Goal: Check status: Check status

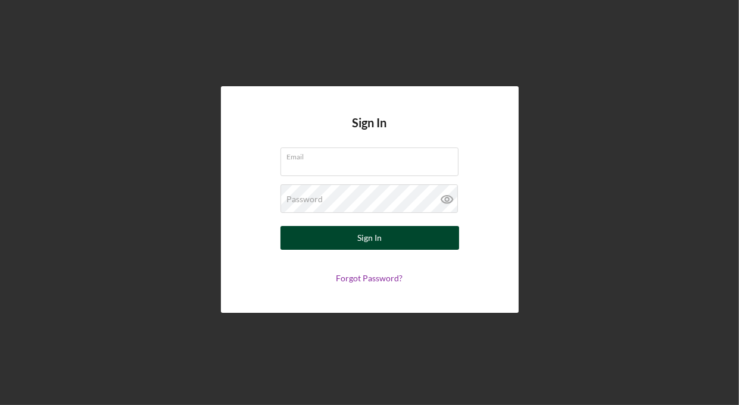
type input "[EMAIL_ADDRESS][DOMAIN_NAME]"
click at [385, 239] on button "Sign In" at bounding box center [369, 238] width 179 height 24
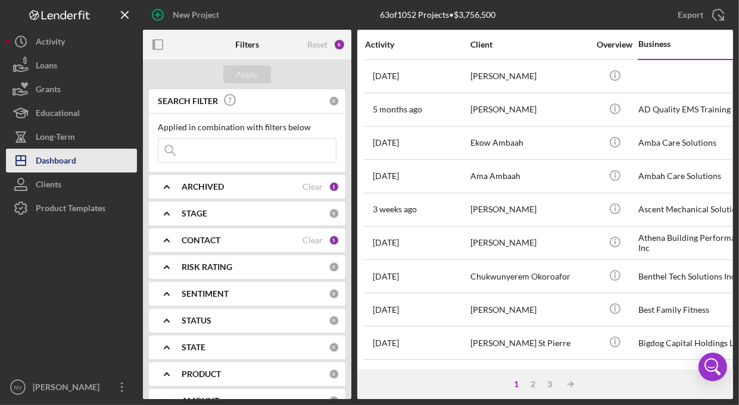
click at [88, 157] on button "Icon/Dashboard Dashboard" at bounding box center [71, 161] width 131 height 24
click at [529, 386] on div "2" at bounding box center [533, 385] width 17 height 10
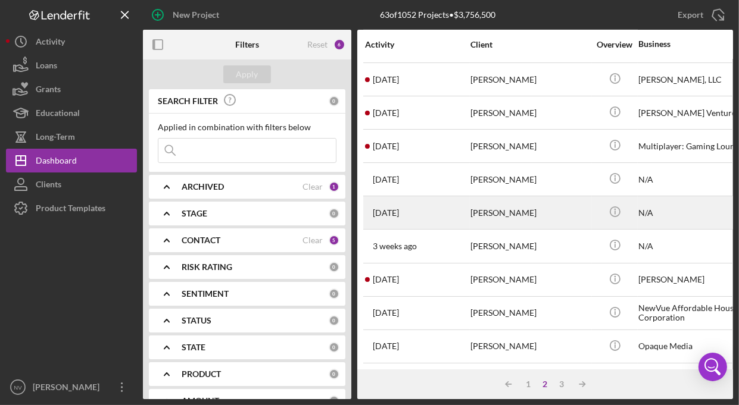
scroll to position [364, 0]
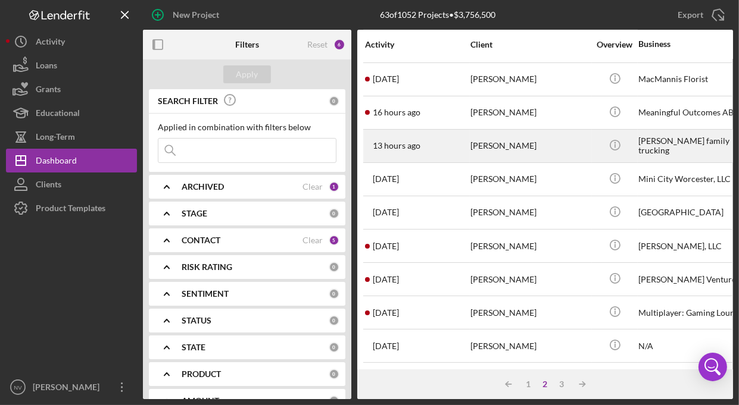
click at [545, 143] on div "[PERSON_NAME]" at bounding box center [529, 146] width 119 height 32
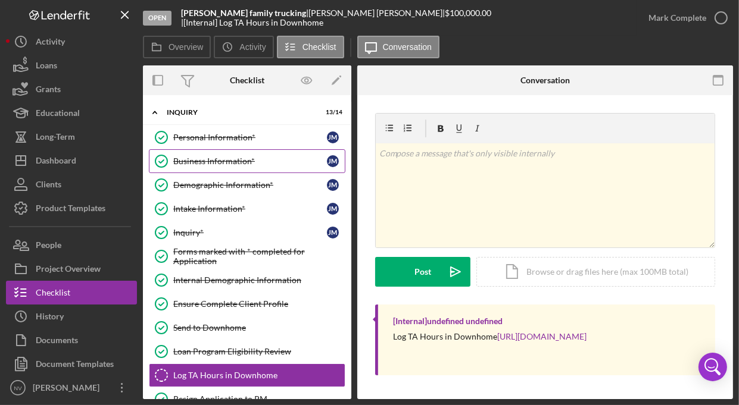
click at [217, 159] on div "Business Information*" at bounding box center [250, 162] width 154 height 10
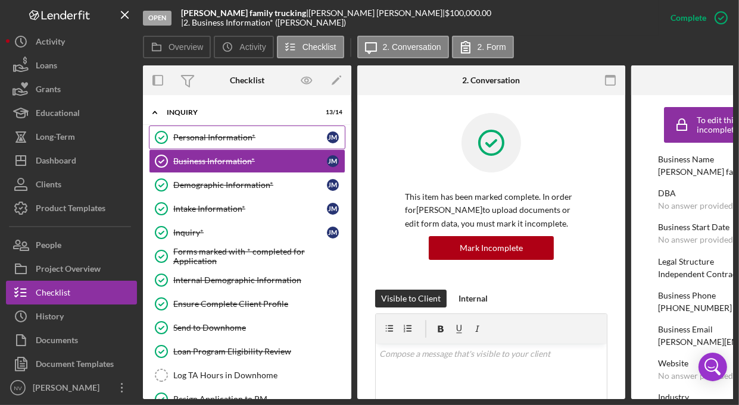
click at [216, 138] on div "Personal Information*" at bounding box center [250, 138] width 154 height 10
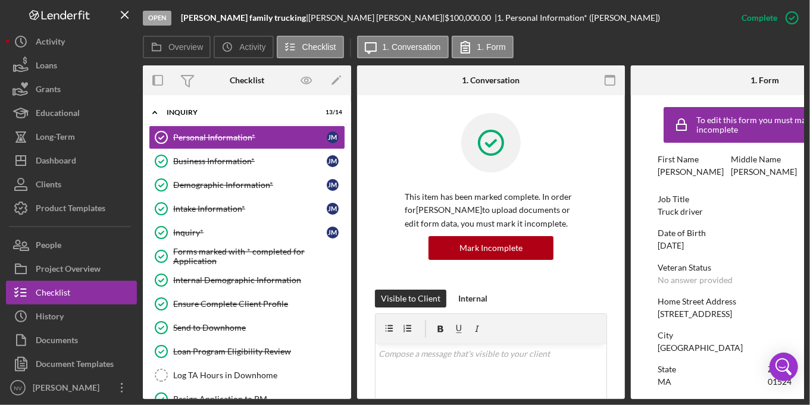
click at [698, 166] on div "First Name [PERSON_NAME]" at bounding box center [691, 166] width 67 height 22
click at [732, 243] on div "Date of Birth [DEMOGRAPHIC_DATA]" at bounding box center [765, 240] width 214 height 22
drag, startPoint x: 730, startPoint y: 241, endPoint x: 776, endPoint y: 255, distance: 48.6
click at [738, 255] on div "To edit this form you must mark this item incomplete First Name [PERSON_NAME] M…" at bounding box center [765, 373] width 214 height 544
click at [586, 285] on div "This item has been marked complete. In order for [PERSON_NAME] to upload docume…" at bounding box center [491, 201] width 232 height 177
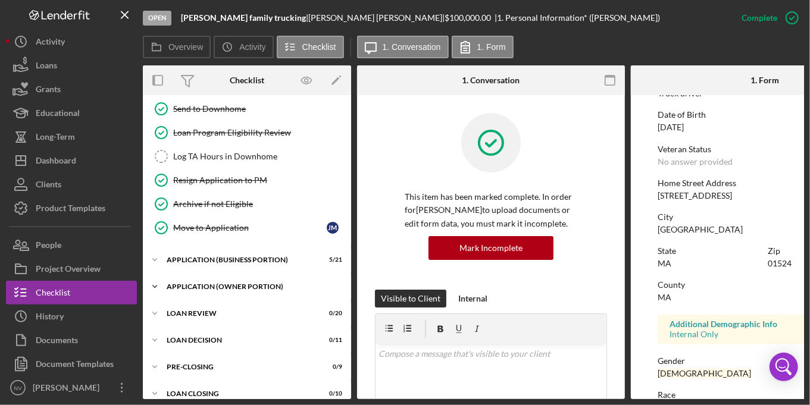
scroll to position [233, 0]
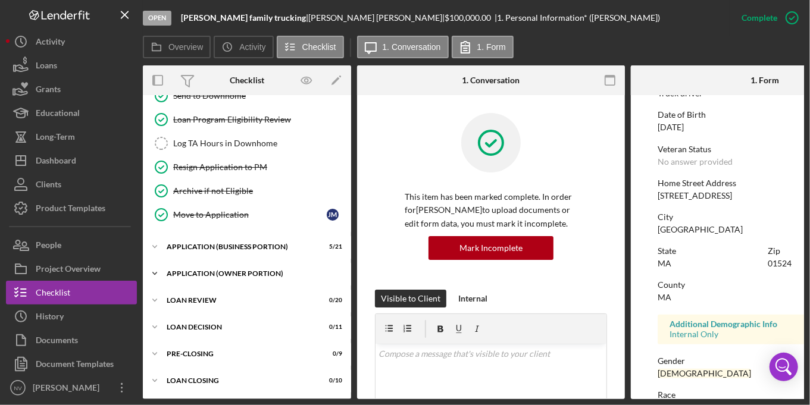
click at [213, 270] on div "APPLICATION (OWNER PORTION)" at bounding box center [252, 273] width 170 height 7
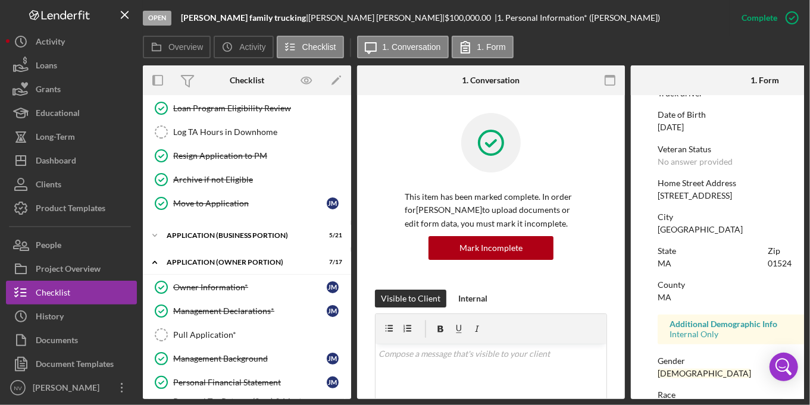
scroll to position [224, 0]
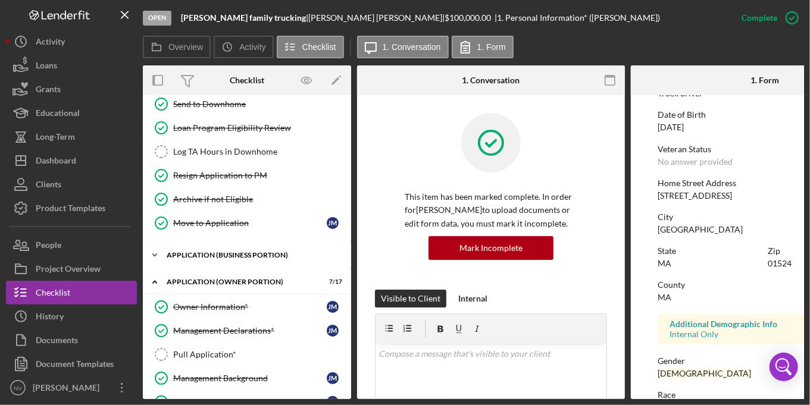
click at [220, 254] on div "APPLICATION (BUSINESS PORTION)" at bounding box center [252, 255] width 170 height 7
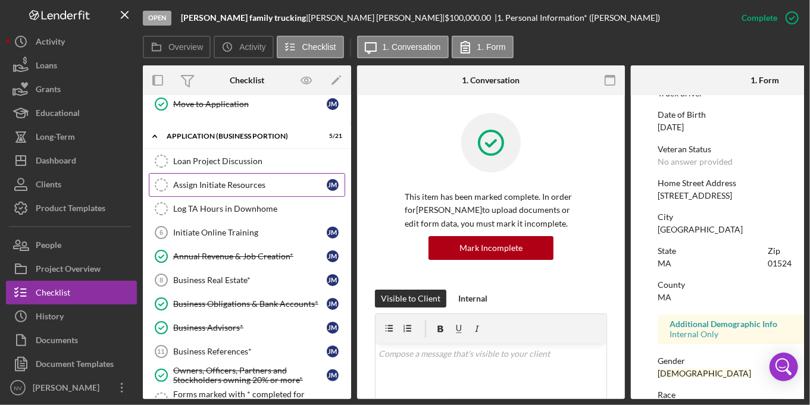
scroll to position [402, 0]
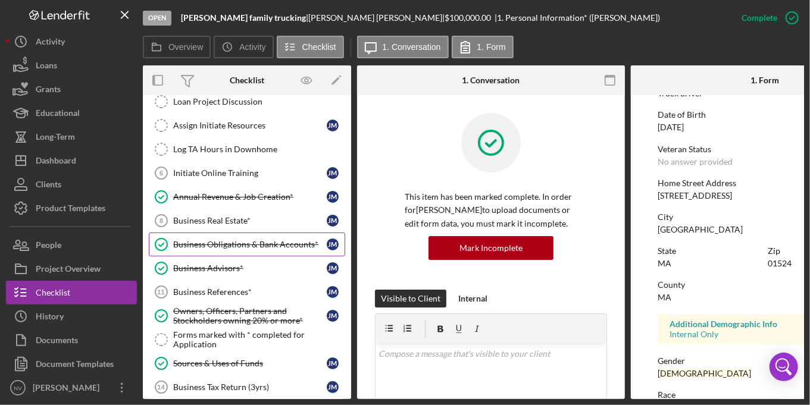
click at [223, 240] on div "Business Obligations & Bank Accounts*" at bounding box center [250, 245] width 154 height 10
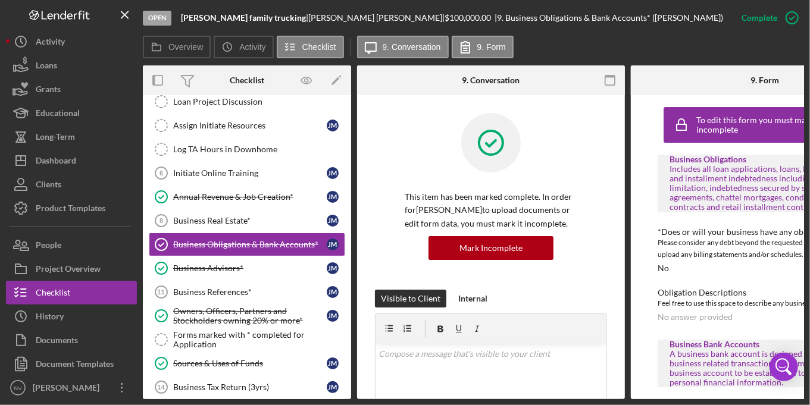
drag, startPoint x: 670, startPoint y: 399, endPoint x: 734, endPoint y: 399, distance: 63.7
click at [734, 399] on div "Open [PERSON_NAME] family trucking | [PERSON_NAME] | $100,000.00 | 9. Business …" at bounding box center [405, 202] width 810 height 405
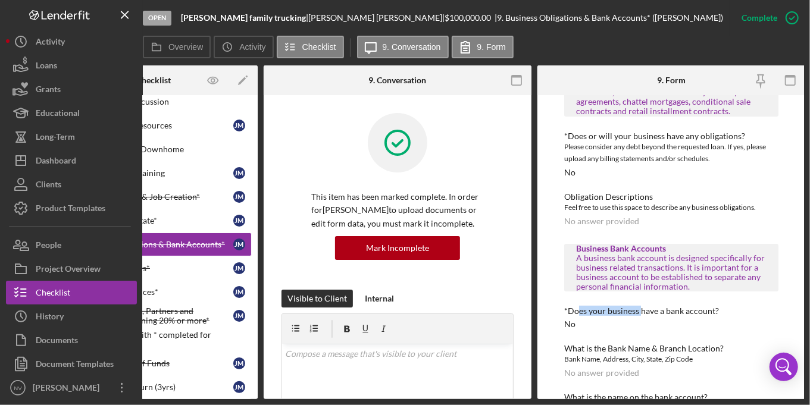
scroll to position [169, 0]
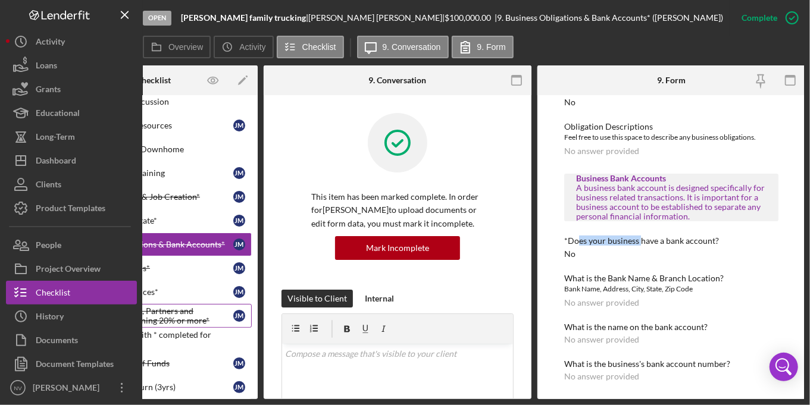
click at [156, 313] on div "Owners, Officers, Partners and Stockholders owning 20% or more*" at bounding box center [157, 316] width 154 height 19
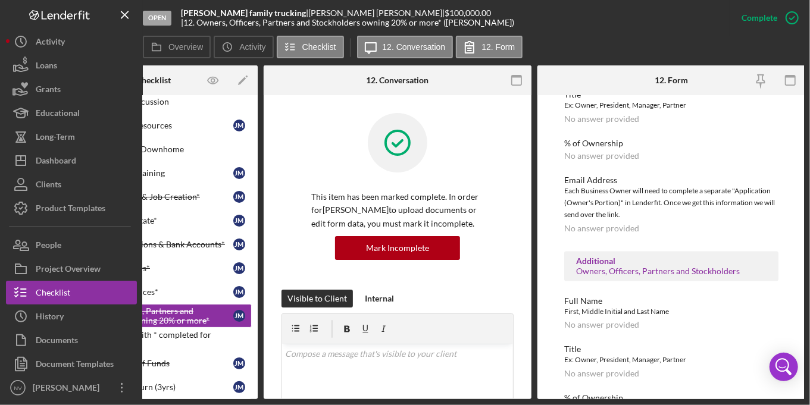
scroll to position [892, 0]
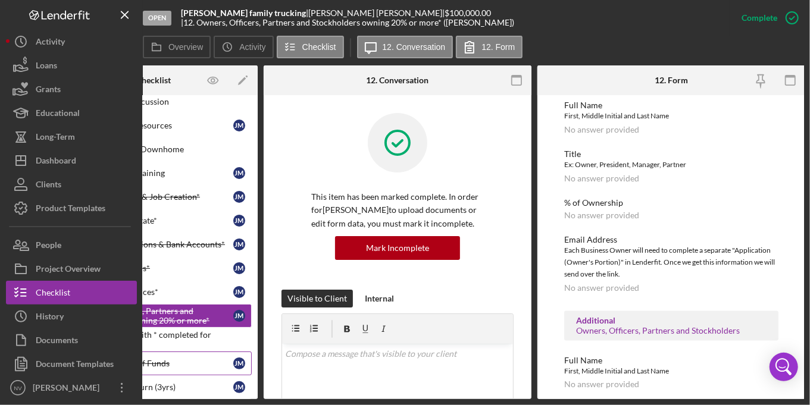
drag, startPoint x: 694, startPoint y: 296, endPoint x: 159, endPoint y: 358, distance: 538.2
click at [159, 359] on div "Sources & Uses of Funds" at bounding box center [157, 364] width 154 height 10
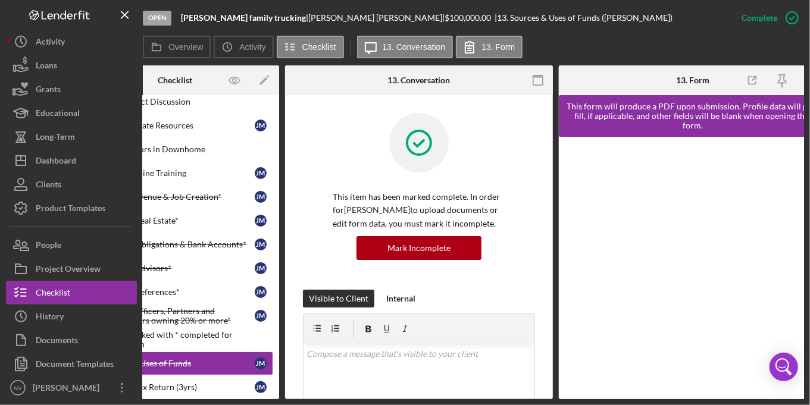
scroll to position [0, 93]
